Goal: Task Accomplishment & Management: Manage account settings

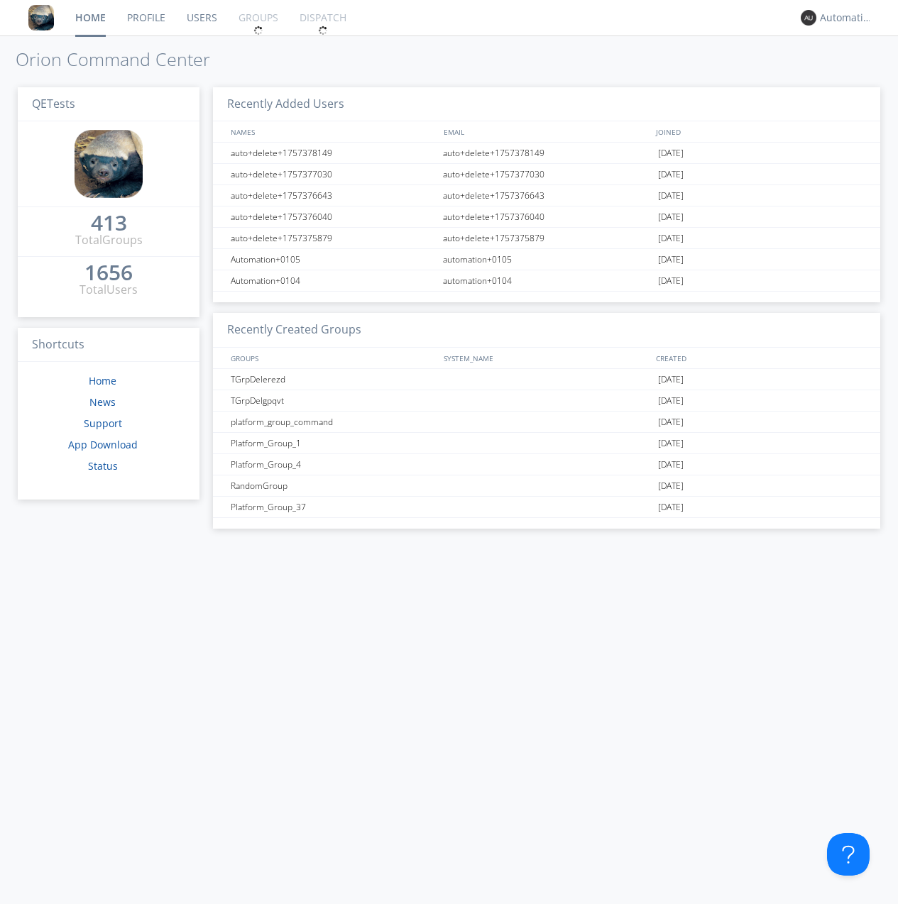
click at [257, 18] on link "Groups" at bounding box center [258, 17] width 61 height 35
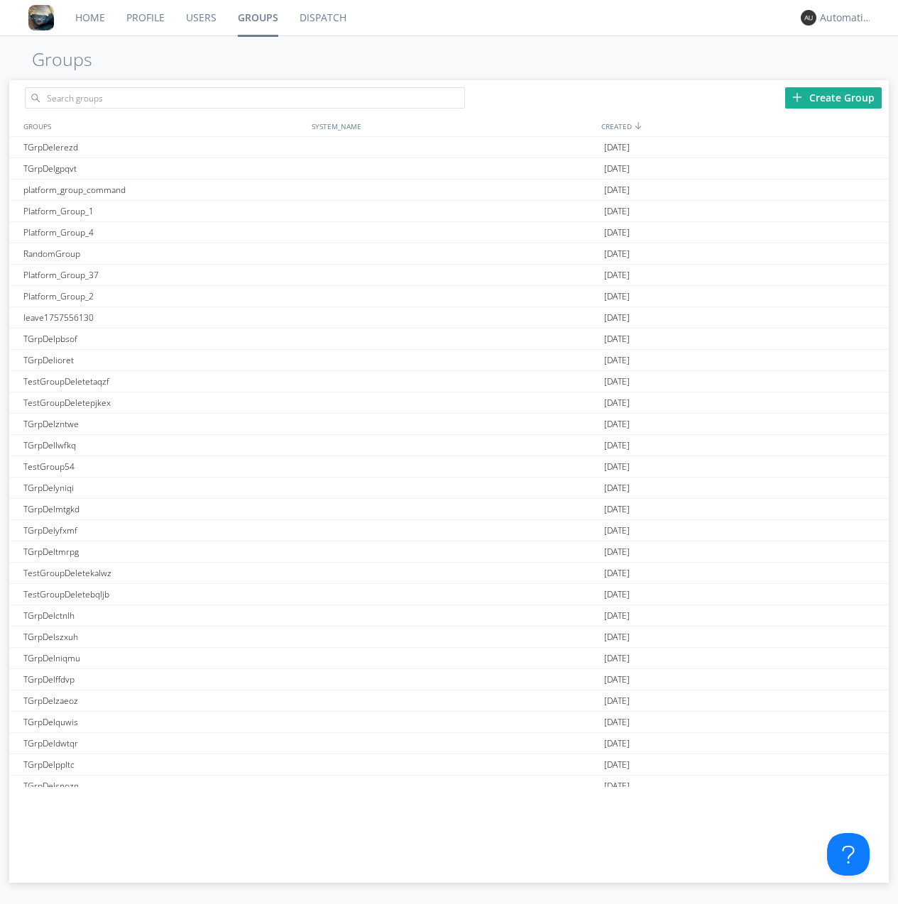
click at [833, 97] on div "Create Group" at bounding box center [833, 97] width 97 height 21
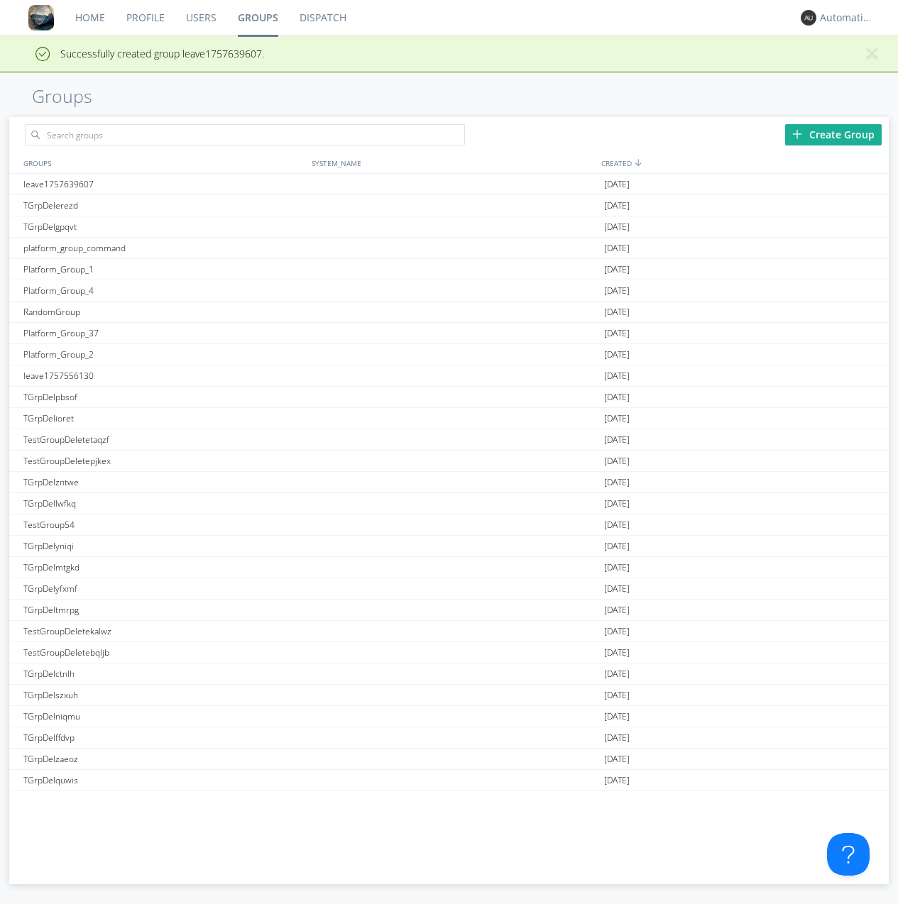
click at [257, 18] on link "Groups" at bounding box center [258, 17] width 62 height 35
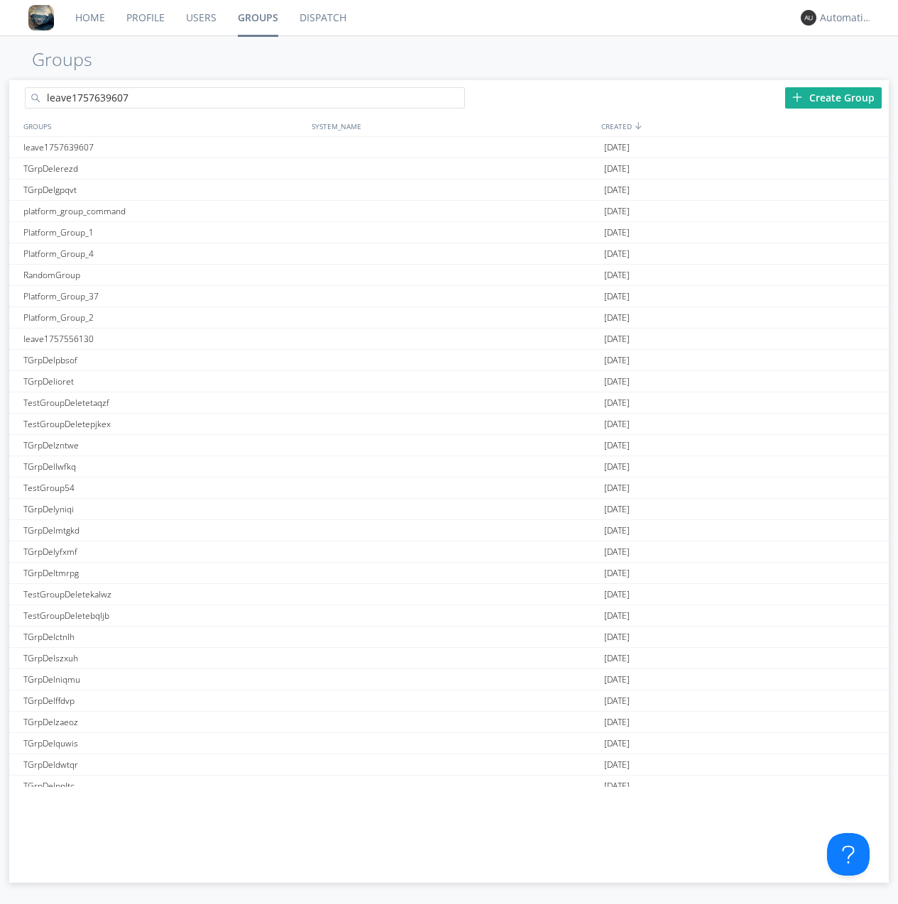
type input "leave1757639607"
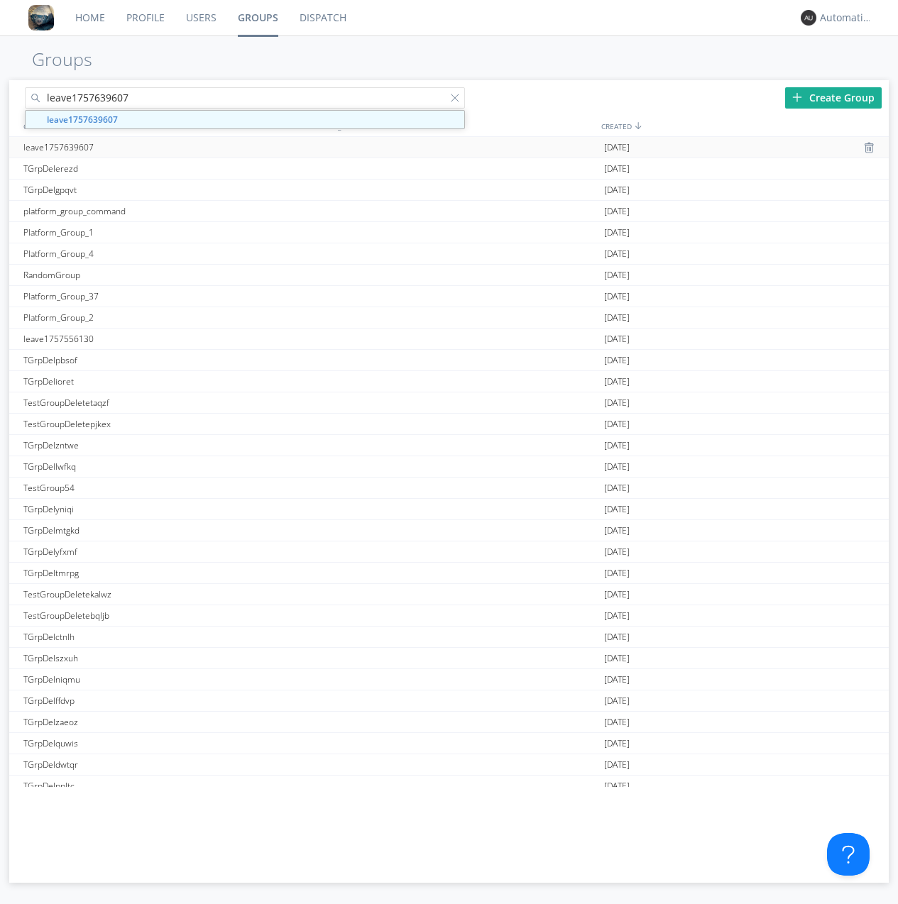
type input "leave1757639607"
click at [163, 147] on div "leave1757639607" at bounding box center [164, 147] width 288 height 21
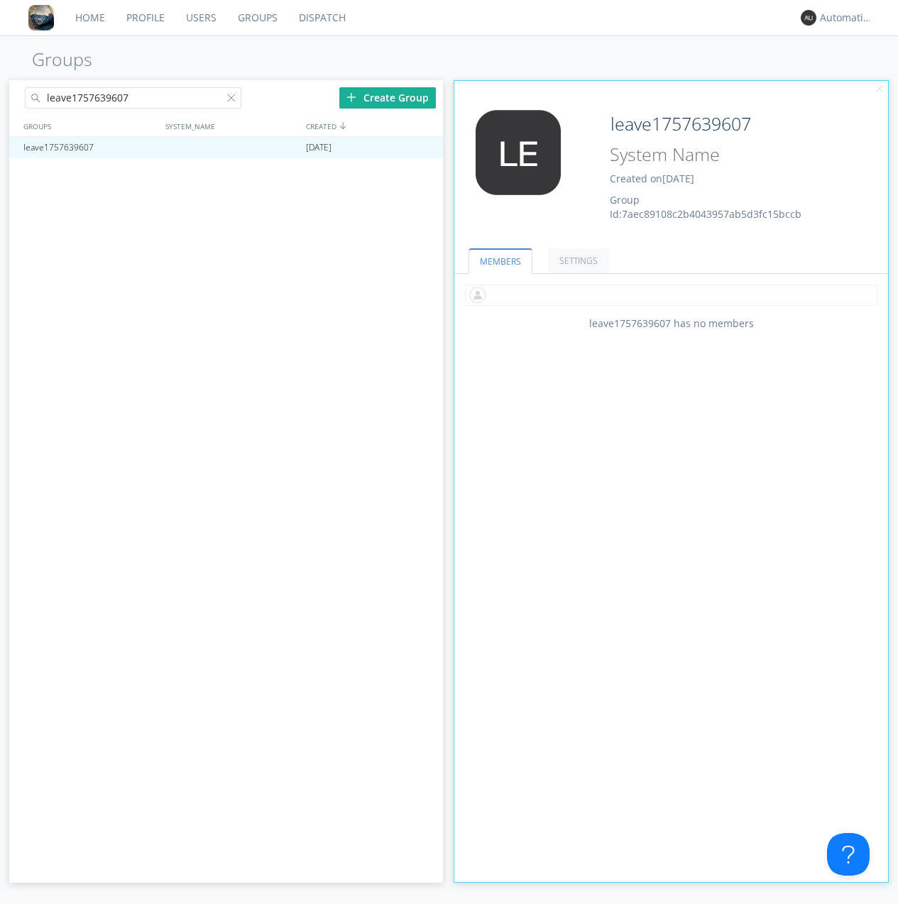
click at [671, 294] on input "text" at bounding box center [671, 295] width 412 height 21
type input "automation+0102"
click at [668, 294] on input "text" at bounding box center [671, 295] width 412 height 21
type input "automation+0103"
click at [668, 294] on input "text" at bounding box center [671, 295] width 412 height 21
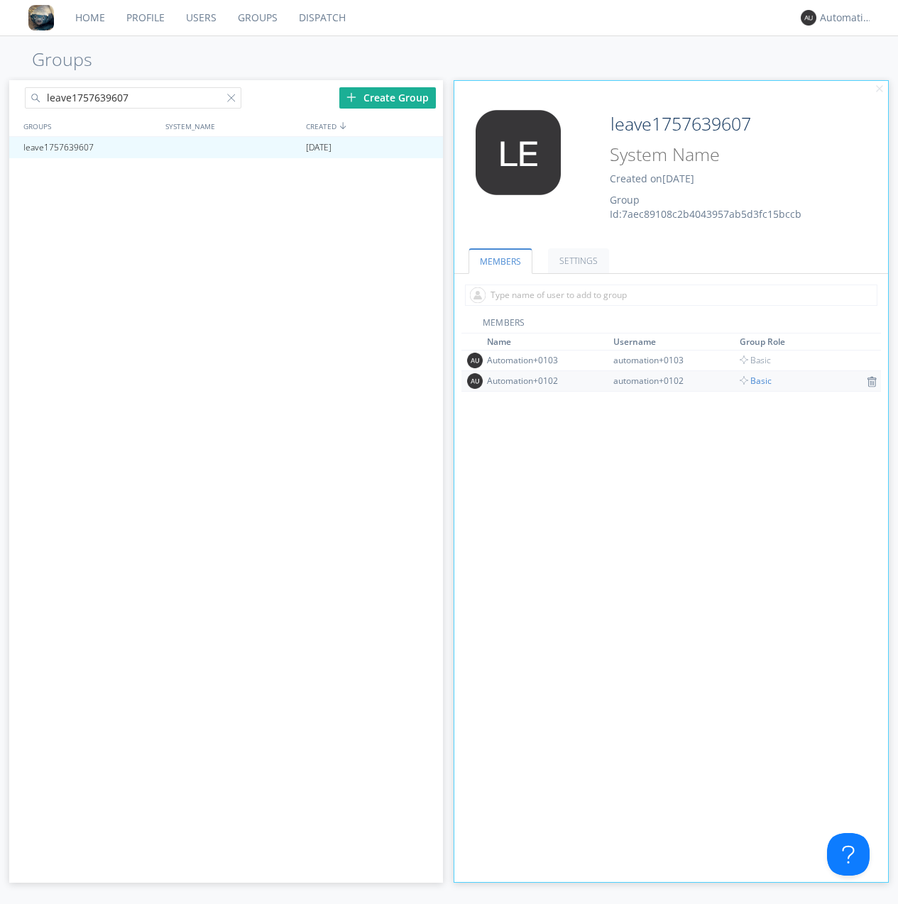
click at [751, 380] on span "Basic" at bounding box center [755, 381] width 32 height 12
click at [424, 148] on div at bounding box center [425, 147] width 14 height 11
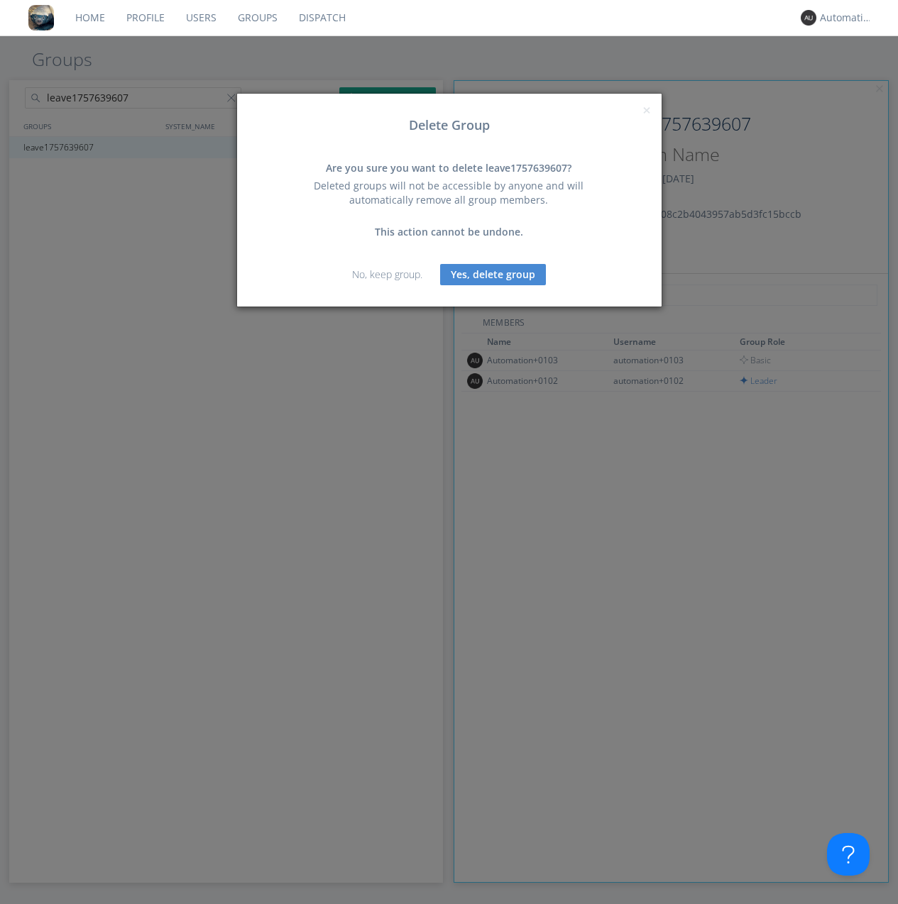
click at [492, 274] on button "Yes, delete group" at bounding box center [493, 274] width 106 height 21
